Goal: Register for event/course

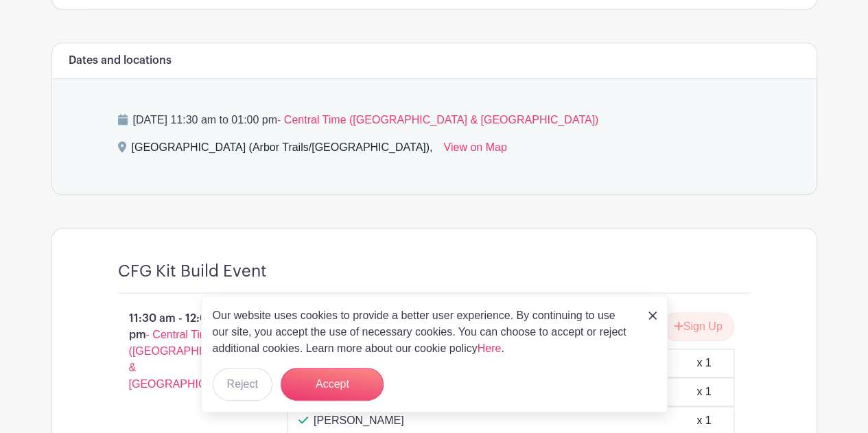
scroll to position [617, 0]
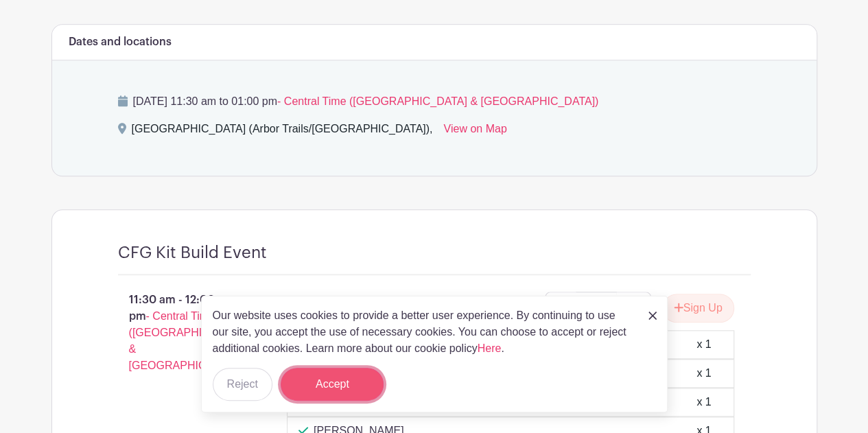
click at [339, 390] on button "Accept" at bounding box center [332, 384] width 103 height 33
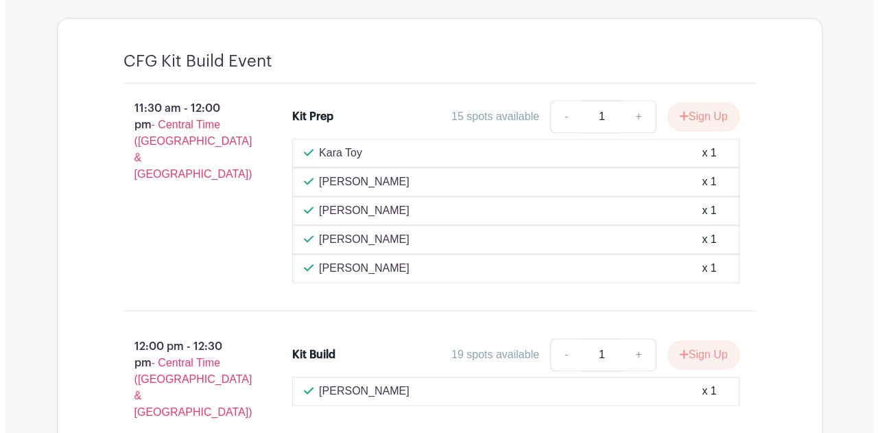
scroll to position [1083, 0]
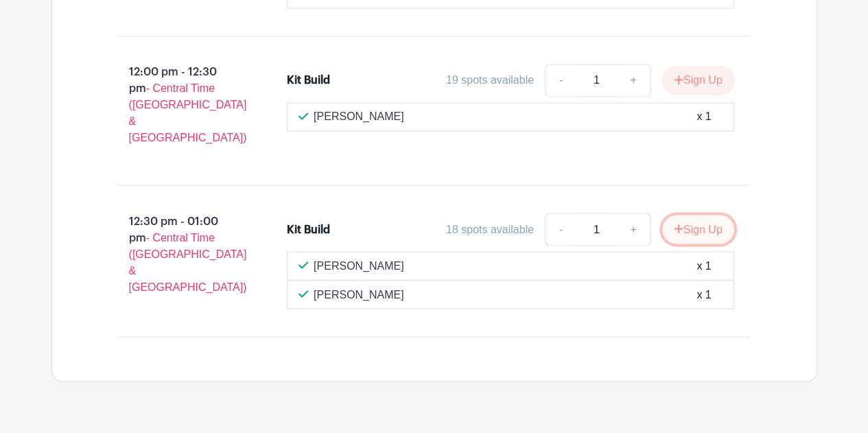
click at [713, 215] on button "Sign Up" at bounding box center [698, 229] width 72 height 29
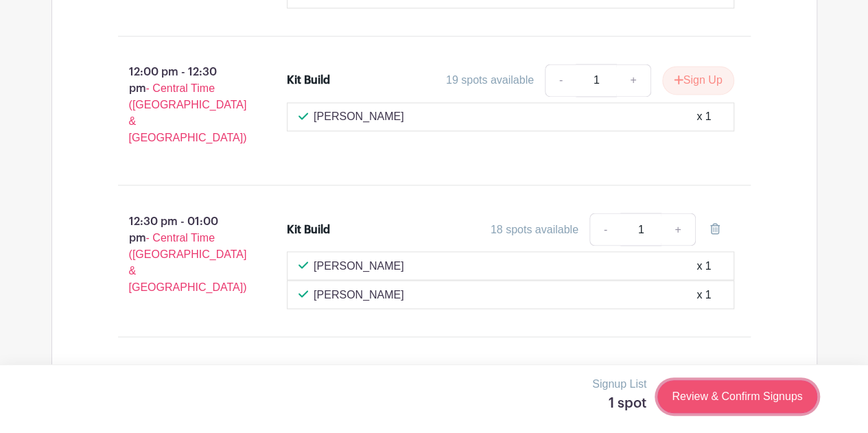
click at [713, 401] on link "Review & Confirm Signups" at bounding box center [736, 396] width 159 height 33
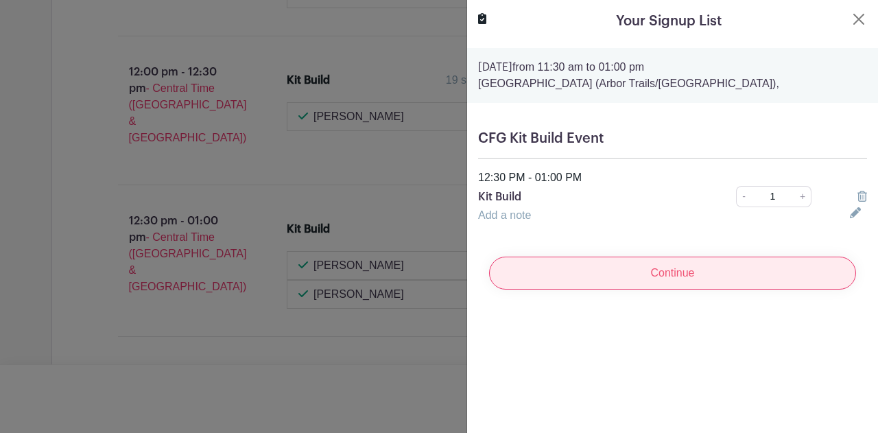
click at [675, 270] on input "Continue" at bounding box center [672, 273] width 367 height 33
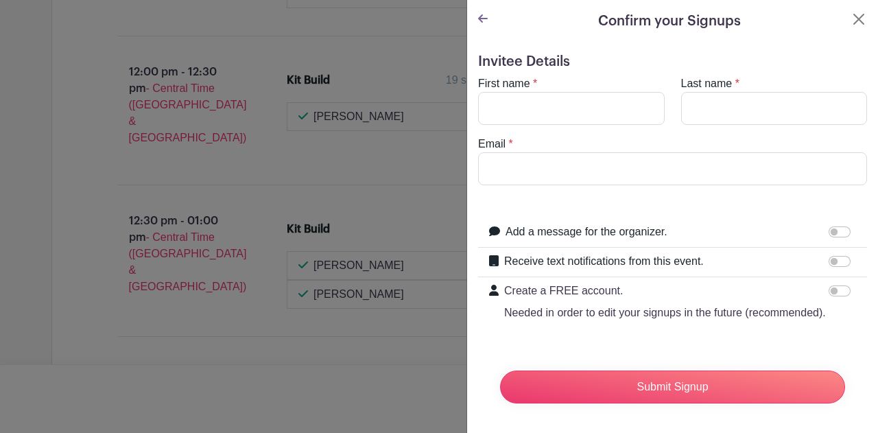
click at [573, 86] on div "First name *" at bounding box center [571, 99] width 203 height 49
click at [573, 94] on input "First name" at bounding box center [571, 108] width 187 height 33
type input "Abbi"
type input "[PERSON_NAME]"
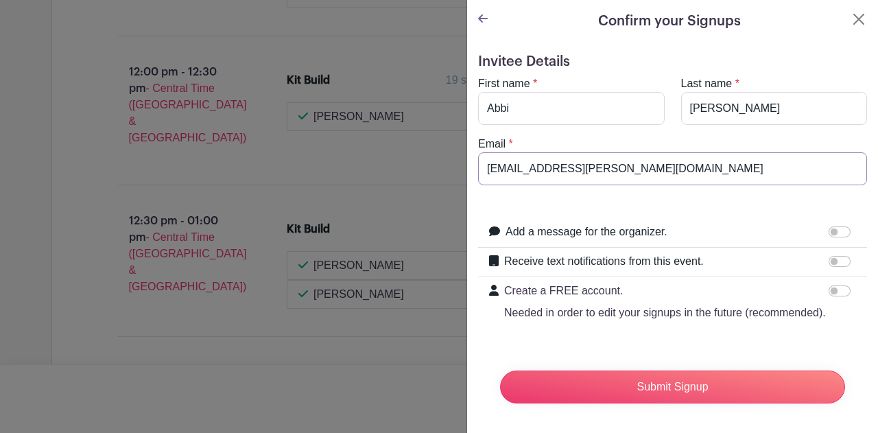
scroll to position [28, 0]
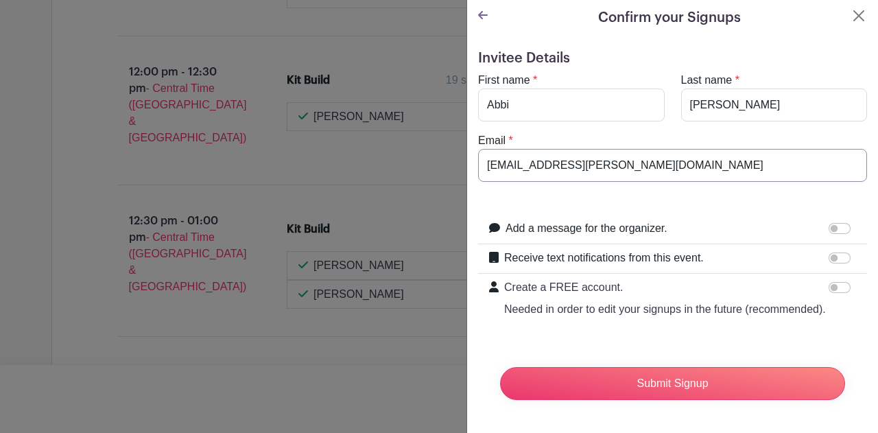
type input "[EMAIL_ADDRESS][PERSON_NAME][DOMAIN_NAME]"
click at [832, 252] on input "Receive text notifications from this event." at bounding box center [840, 257] width 22 height 11
checkbox input "true"
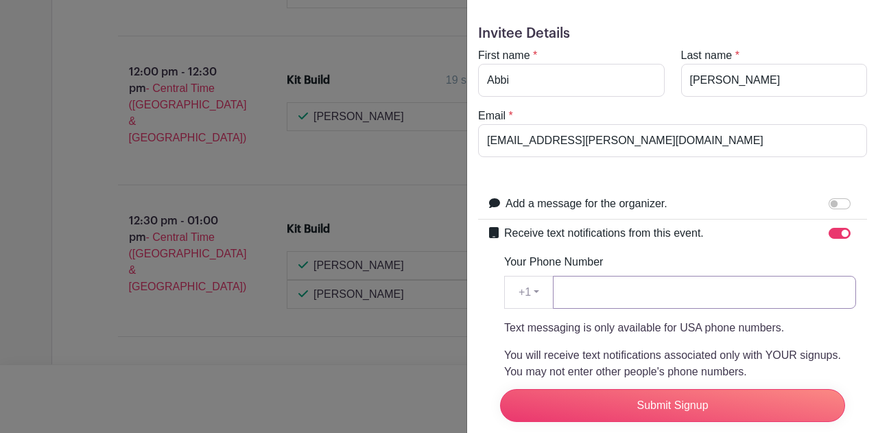
click at [693, 279] on input "Your Phone Number" at bounding box center [704, 292] width 303 height 33
type input "5"
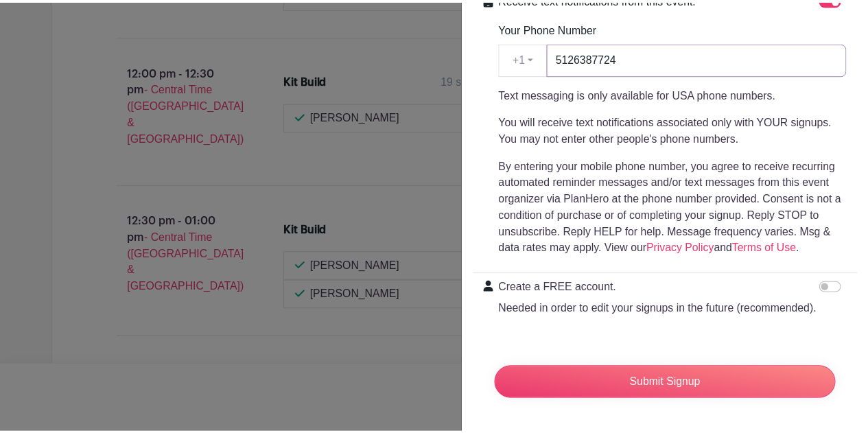
scroll to position [285, 0]
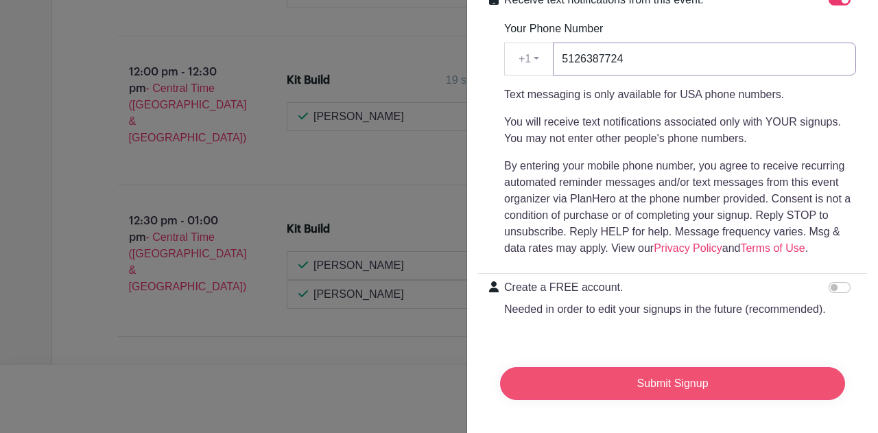
type input "5126387724"
click at [709, 374] on input "Submit Signup" at bounding box center [672, 383] width 345 height 33
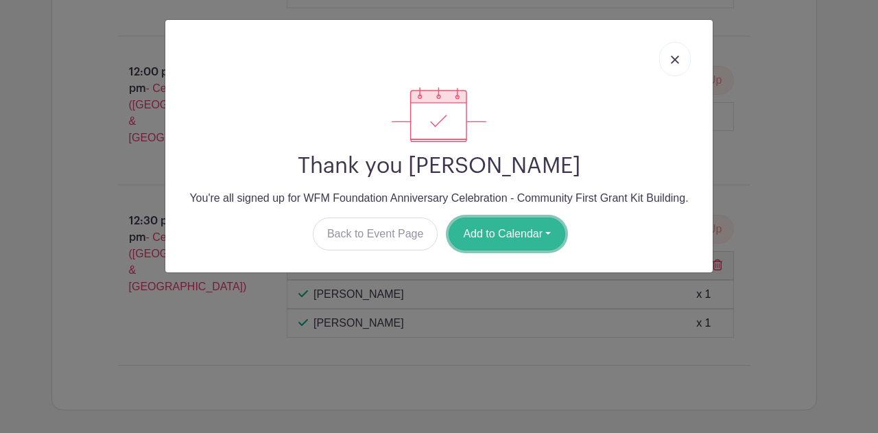
click at [515, 241] on button "Add to Calendar" at bounding box center [507, 233] width 117 height 33
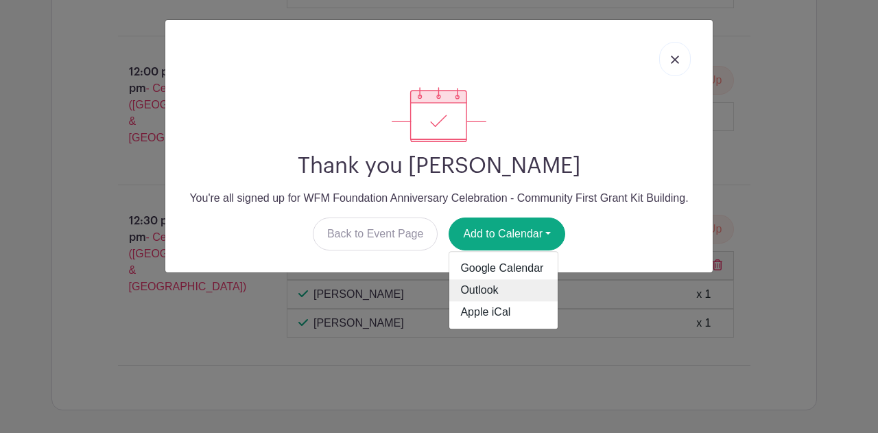
click at [501, 294] on link "Outlook" at bounding box center [503, 291] width 108 height 22
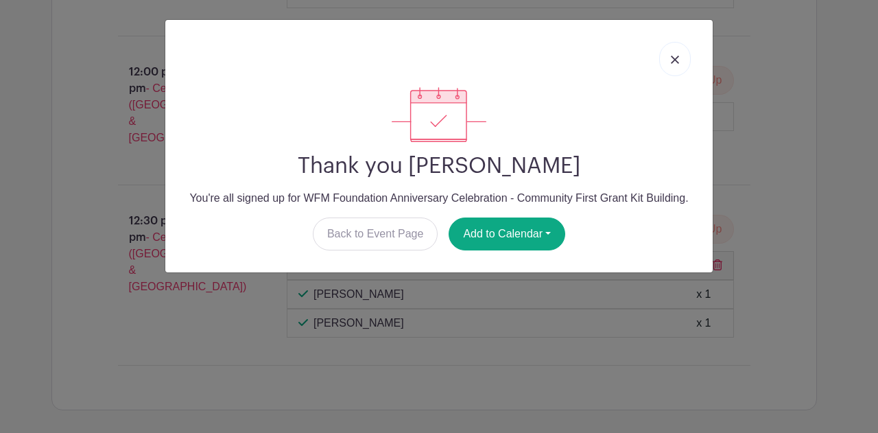
click at [680, 51] on link at bounding box center [675, 59] width 32 height 34
